Goal: Information Seeking & Learning: Find specific fact

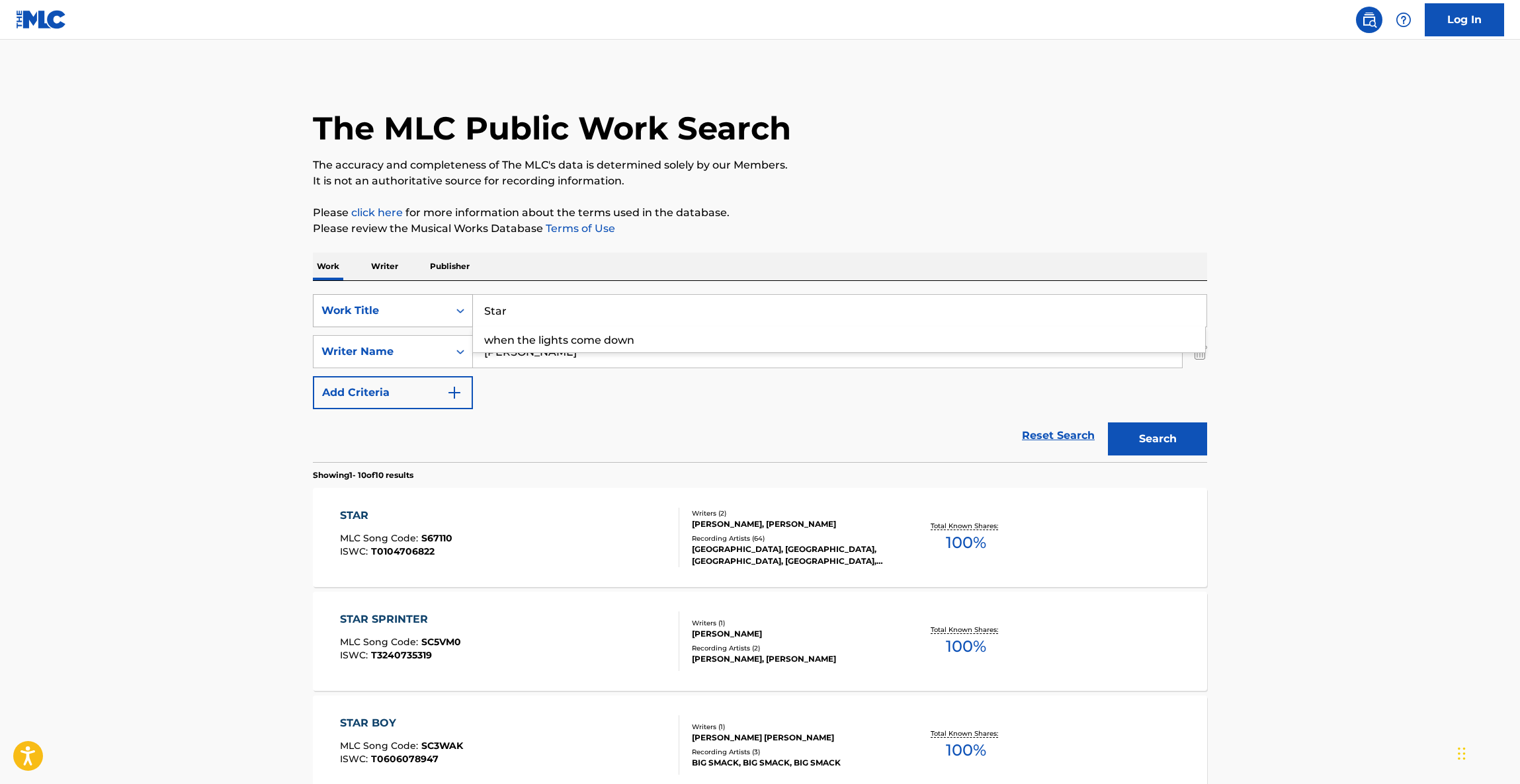
drag, startPoint x: 532, startPoint y: 324, endPoint x: 400, endPoint y: 316, distance: 132.2
click at [384, 317] on div "SearchWithCriteria3eb50675-e0d3-4ce8-99e7-75578f6ef69f Work Title Star when the…" at bounding box center [760, 310] width 894 height 33
click at [872, 228] on p "Please review the Musical Works Database Terms of Use" at bounding box center [760, 229] width 894 height 16
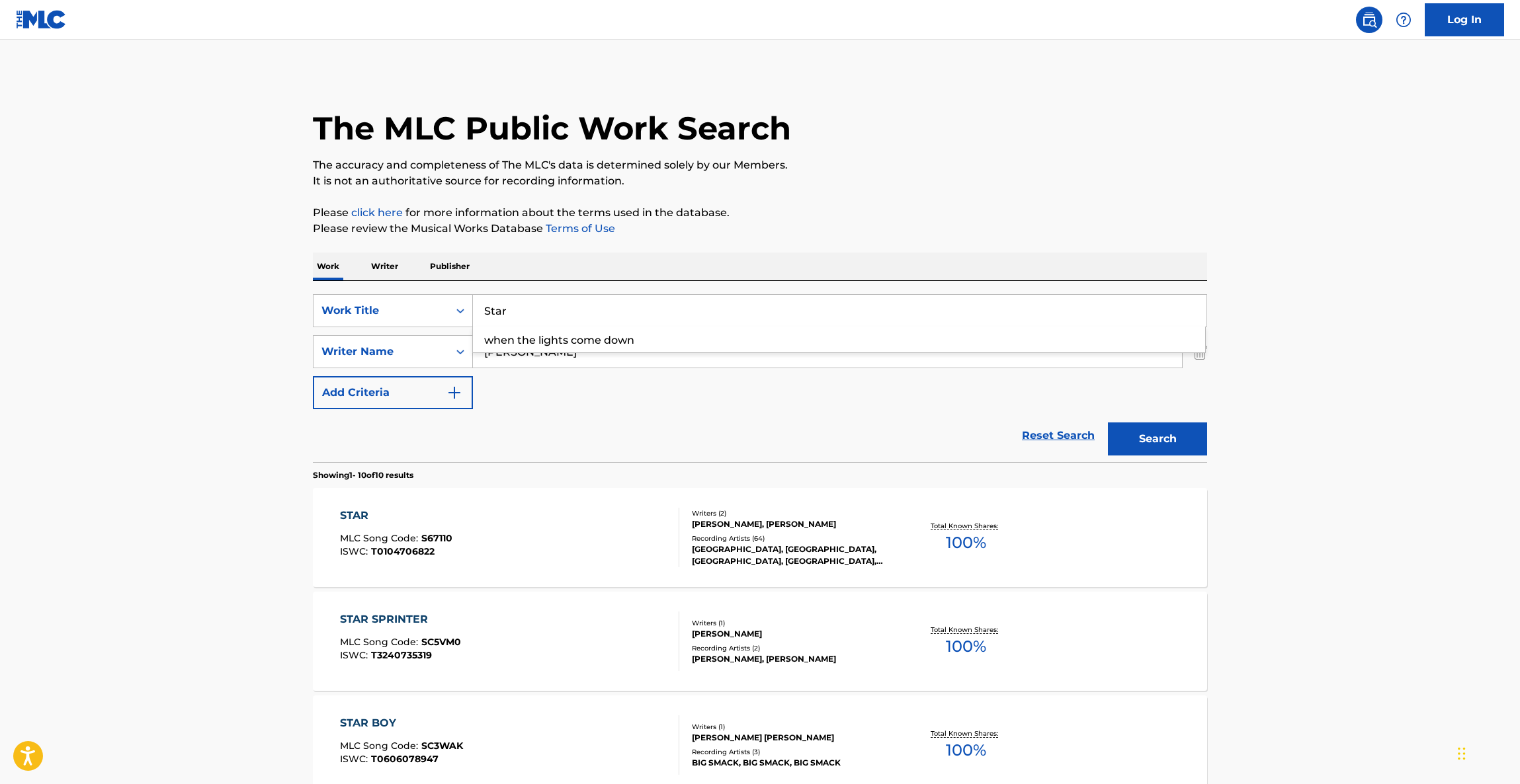
click at [1179, 448] on button "Search" at bounding box center [1158, 438] width 99 height 33
click at [530, 316] on input "Star" at bounding box center [840, 311] width 734 height 32
drag, startPoint x: 535, startPoint y: 313, endPoint x: 342, endPoint y: 290, distance: 194.4
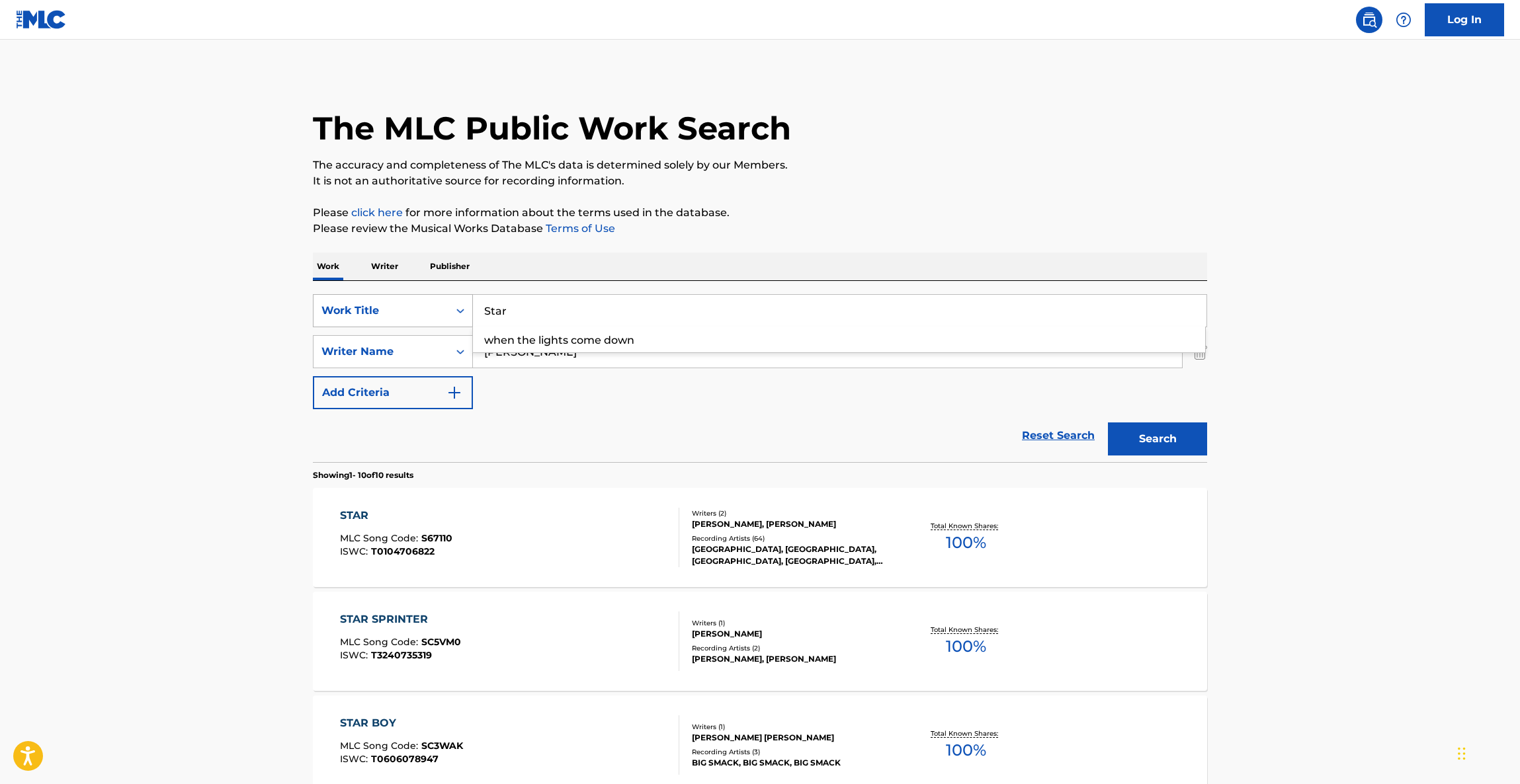
paste input "Father Stretch My Hands pt. 1"
type input "Father Stretch My Hands pt. 1"
drag, startPoint x: 505, startPoint y: 354, endPoint x: 437, endPoint y: 347, distance: 68.4
click at [455, 351] on div "SearchWithCriteriac747c753-f034-4c75-8384-065498ff7ec5 Writer Name [PERSON_NAME]" at bounding box center [760, 352] width 894 height 33
click at [437, 347] on div "Writer Name" at bounding box center [381, 352] width 135 height 25
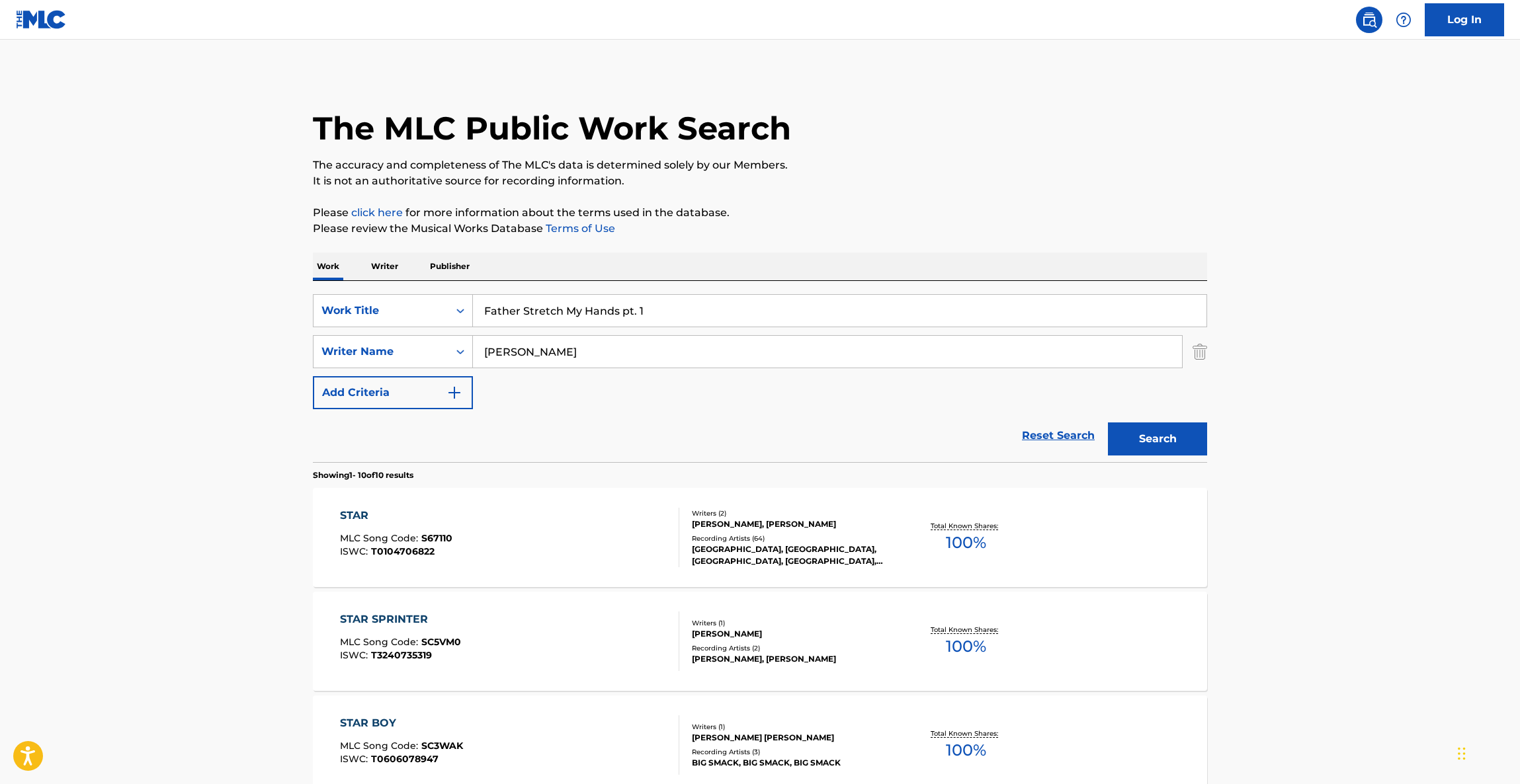
paste input "Search Form"
drag, startPoint x: 580, startPoint y: 347, endPoint x: 375, endPoint y: 339, distance: 205.2
click at [375, 339] on div "SearchWithCriteriac747c753-f034-4c75-8384-065498ff7ec5 Writer Name [PERSON_NAME]" at bounding box center [760, 352] width 894 height 33
paste input "[PERSON_NAME]"
type input "[PERSON_NAME]"
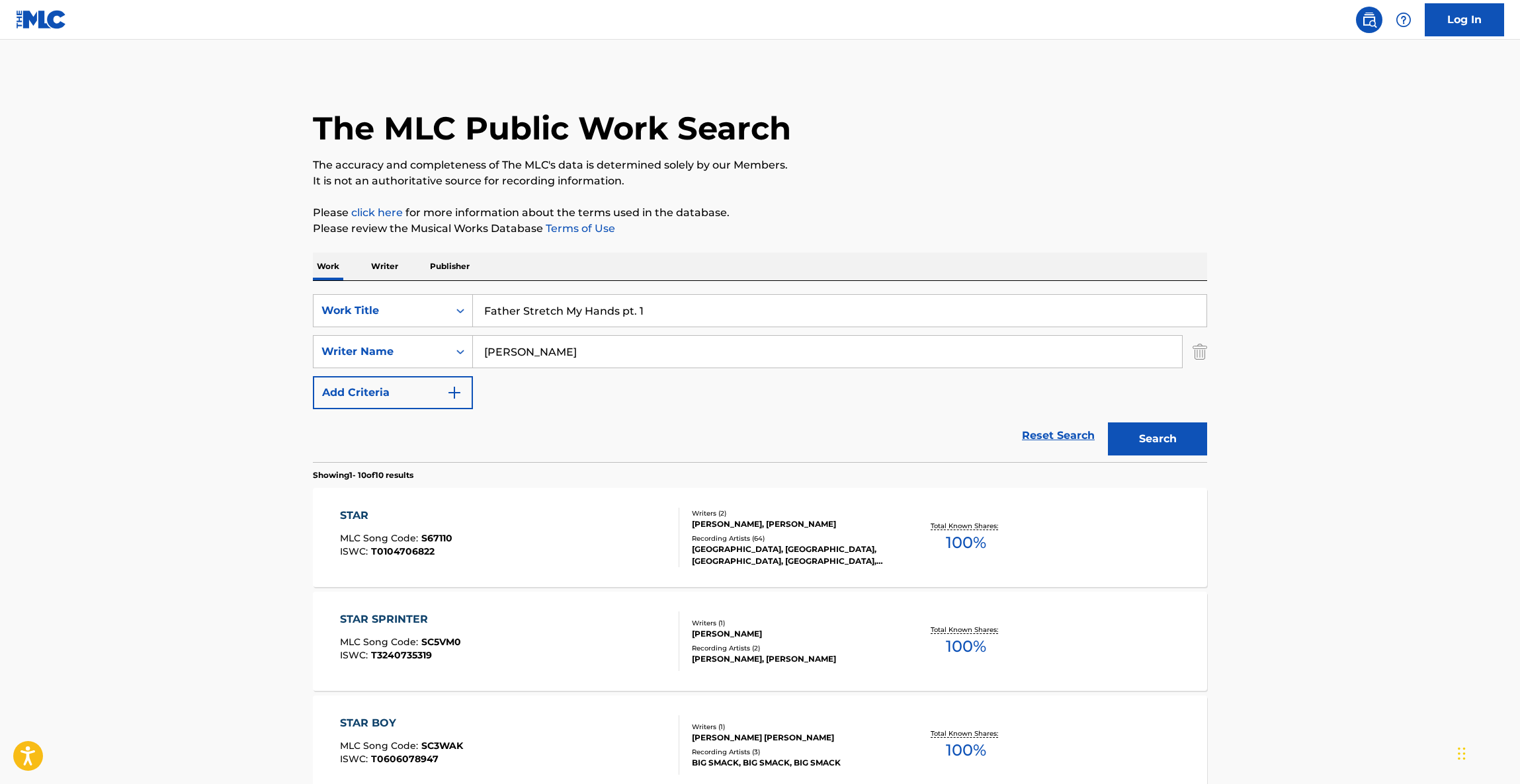
click at [1139, 446] on button "Search" at bounding box center [1158, 438] width 99 height 33
click at [1139, 446] on div "Search" at bounding box center [1154, 435] width 106 height 53
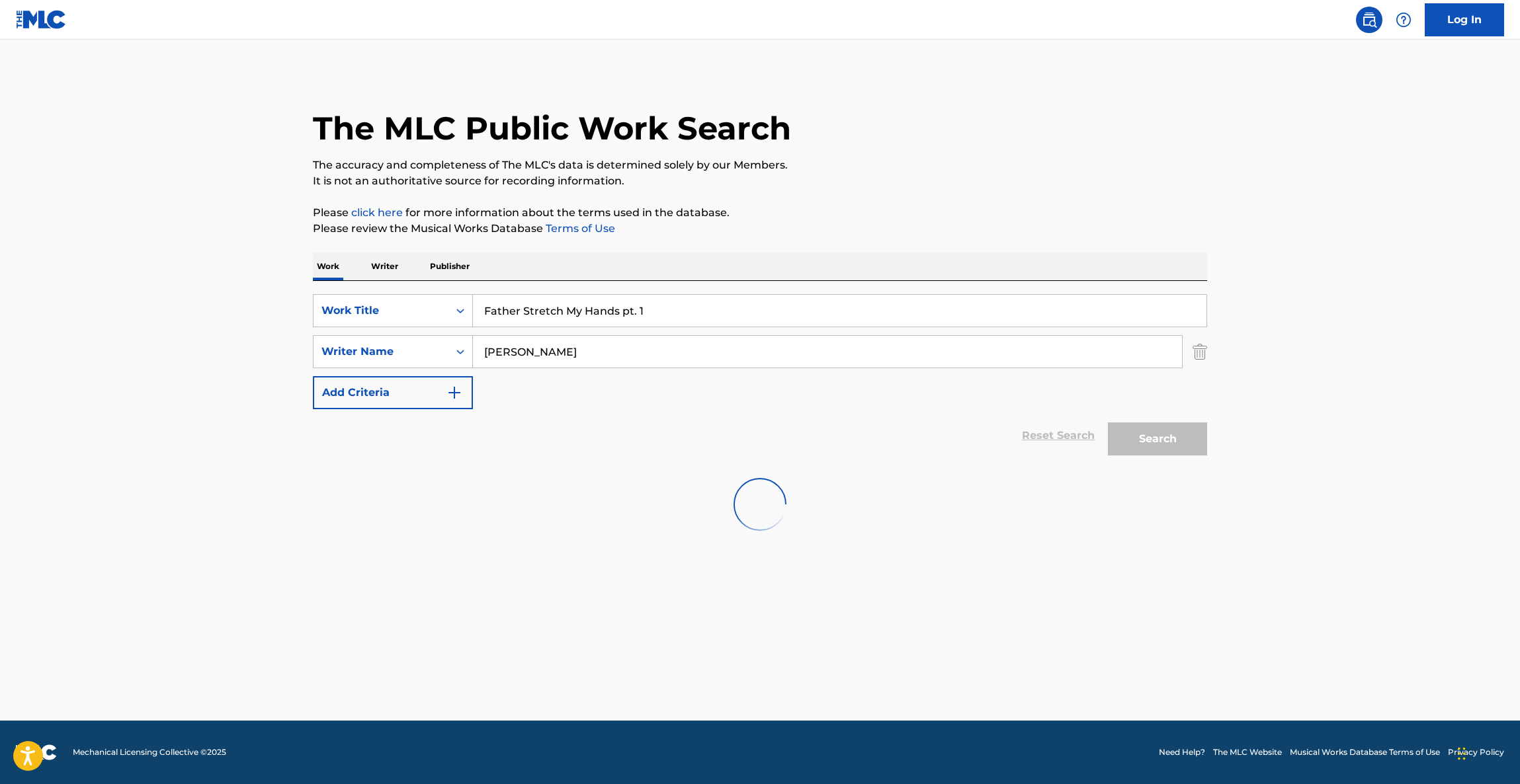
click at [1117, 179] on p "It is not an authoritative source for recording information." at bounding box center [760, 182] width 894 height 16
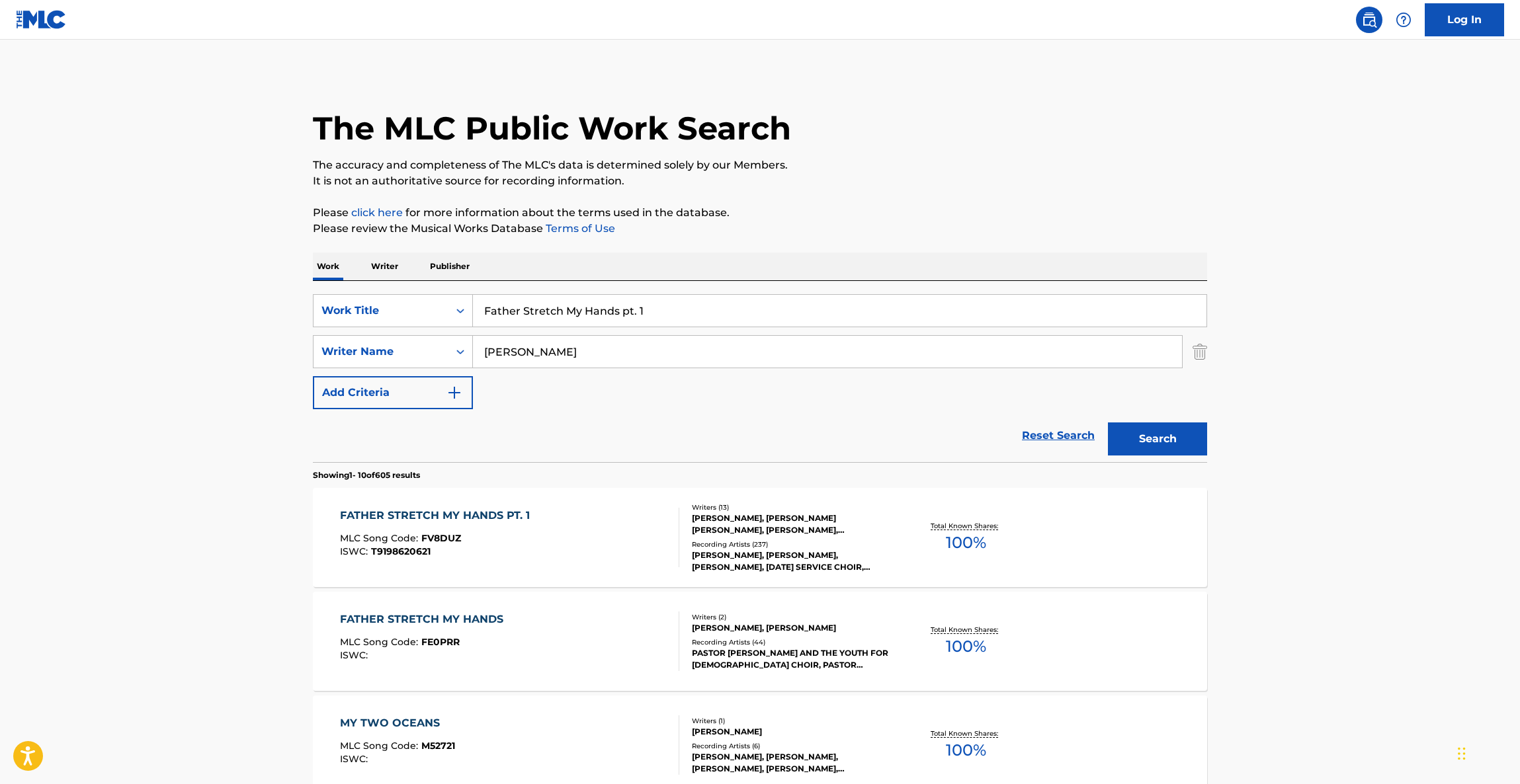
click at [470, 517] on div "FATHER STRETCH MY HANDS PT. 1" at bounding box center [438, 516] width 196 height 16
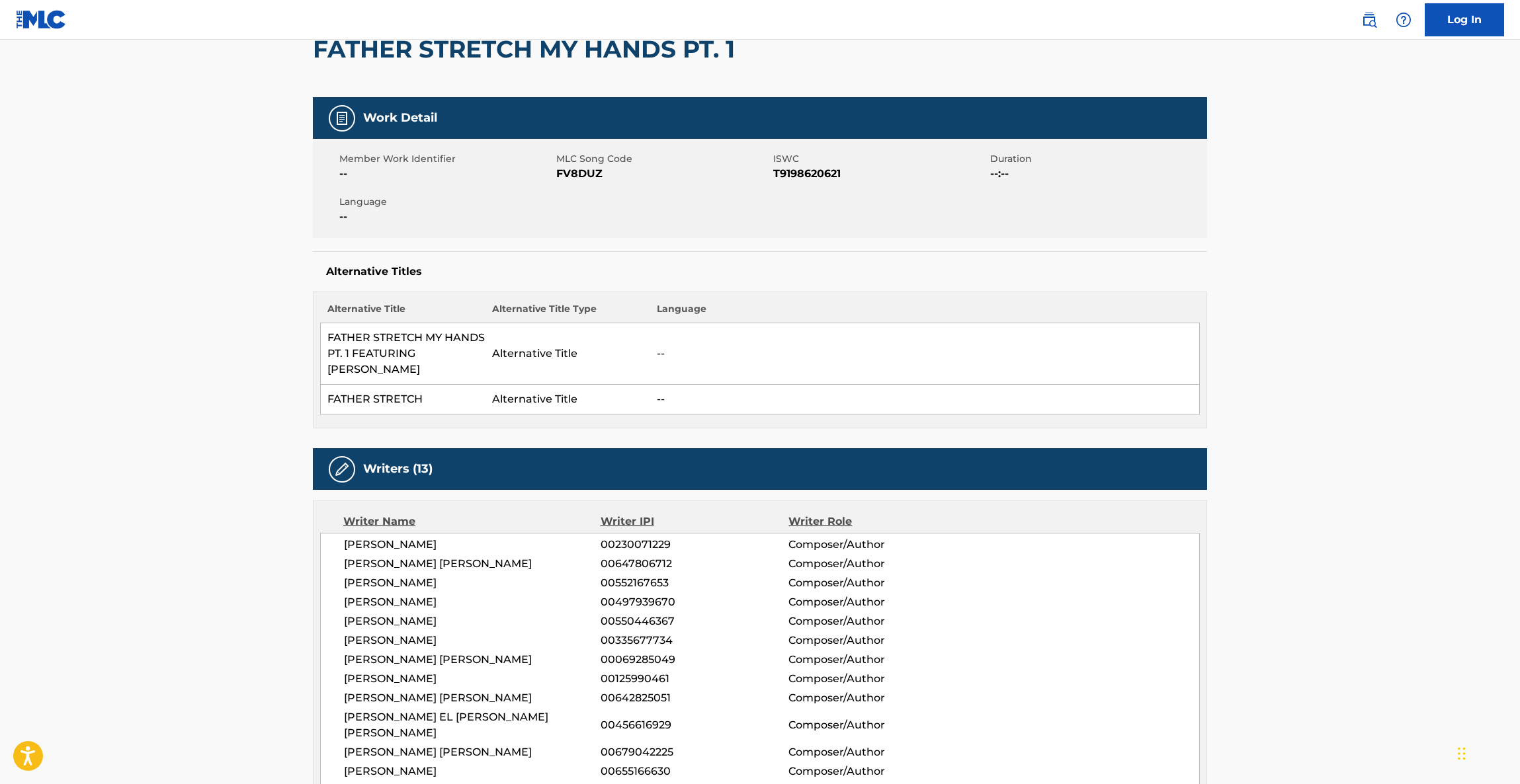
scroll to position [397, 0]
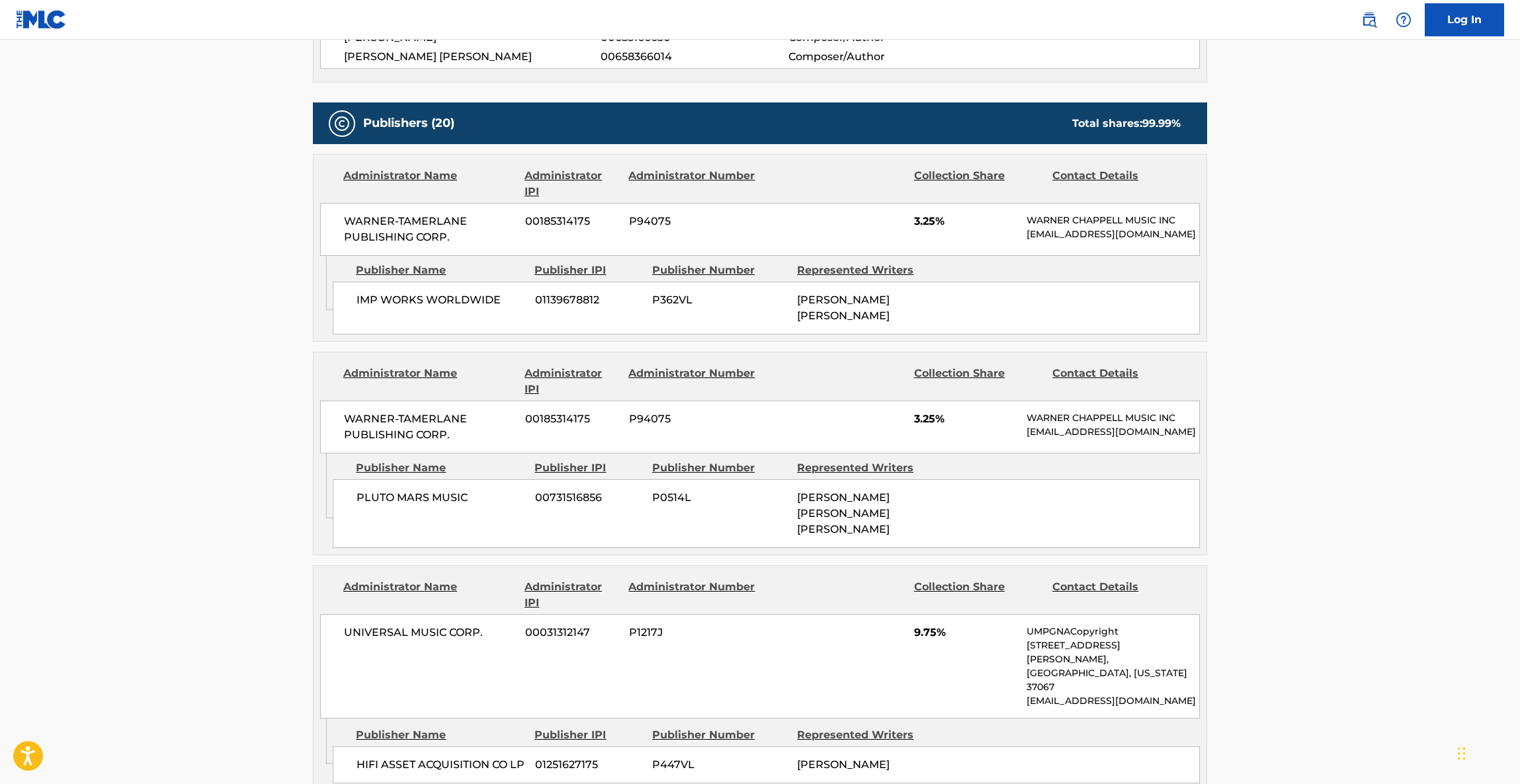
scroll to position [892, 0]
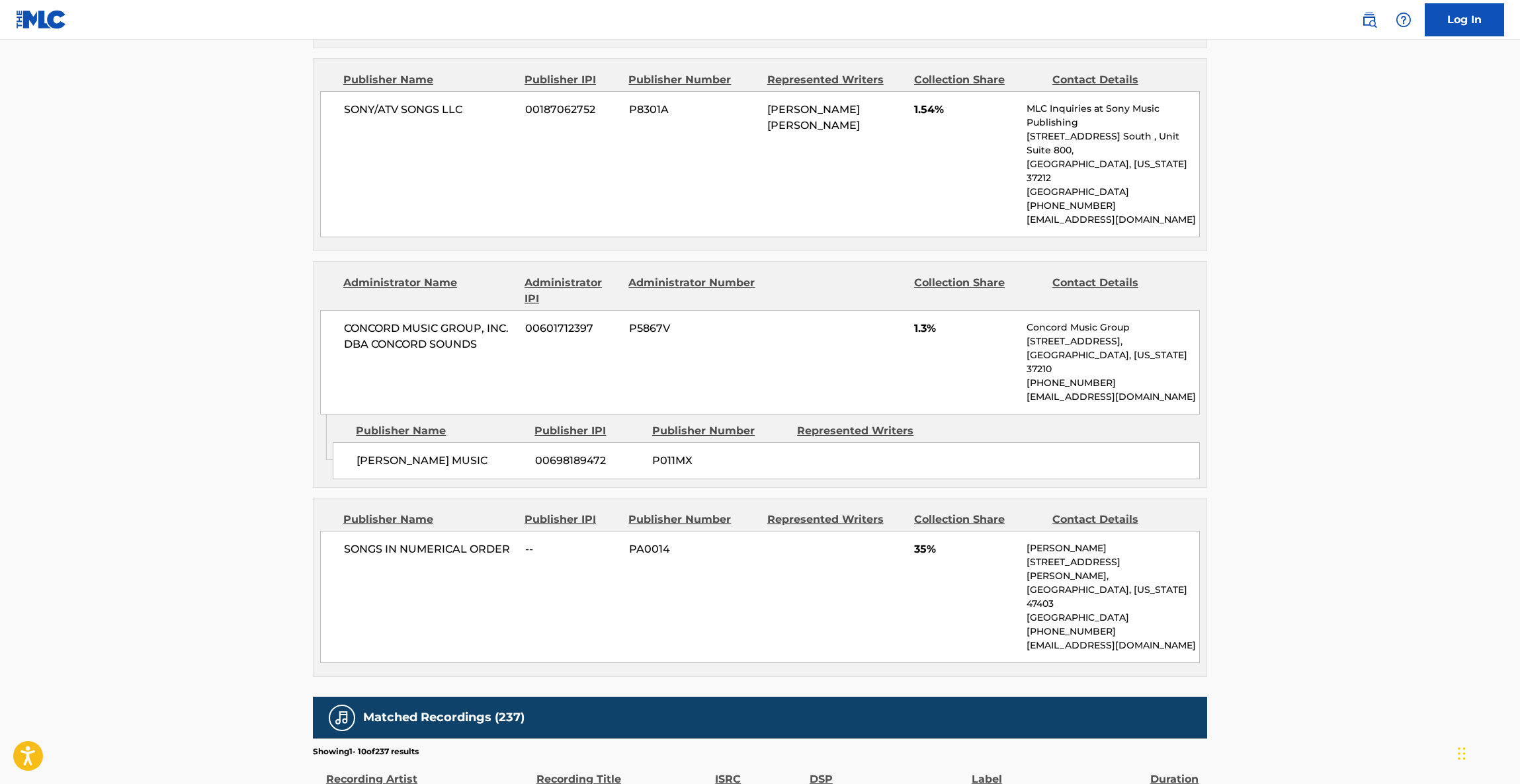
scroll to position [4960, 0]
